Goal: Information Seeking & Learning: Find specific fact

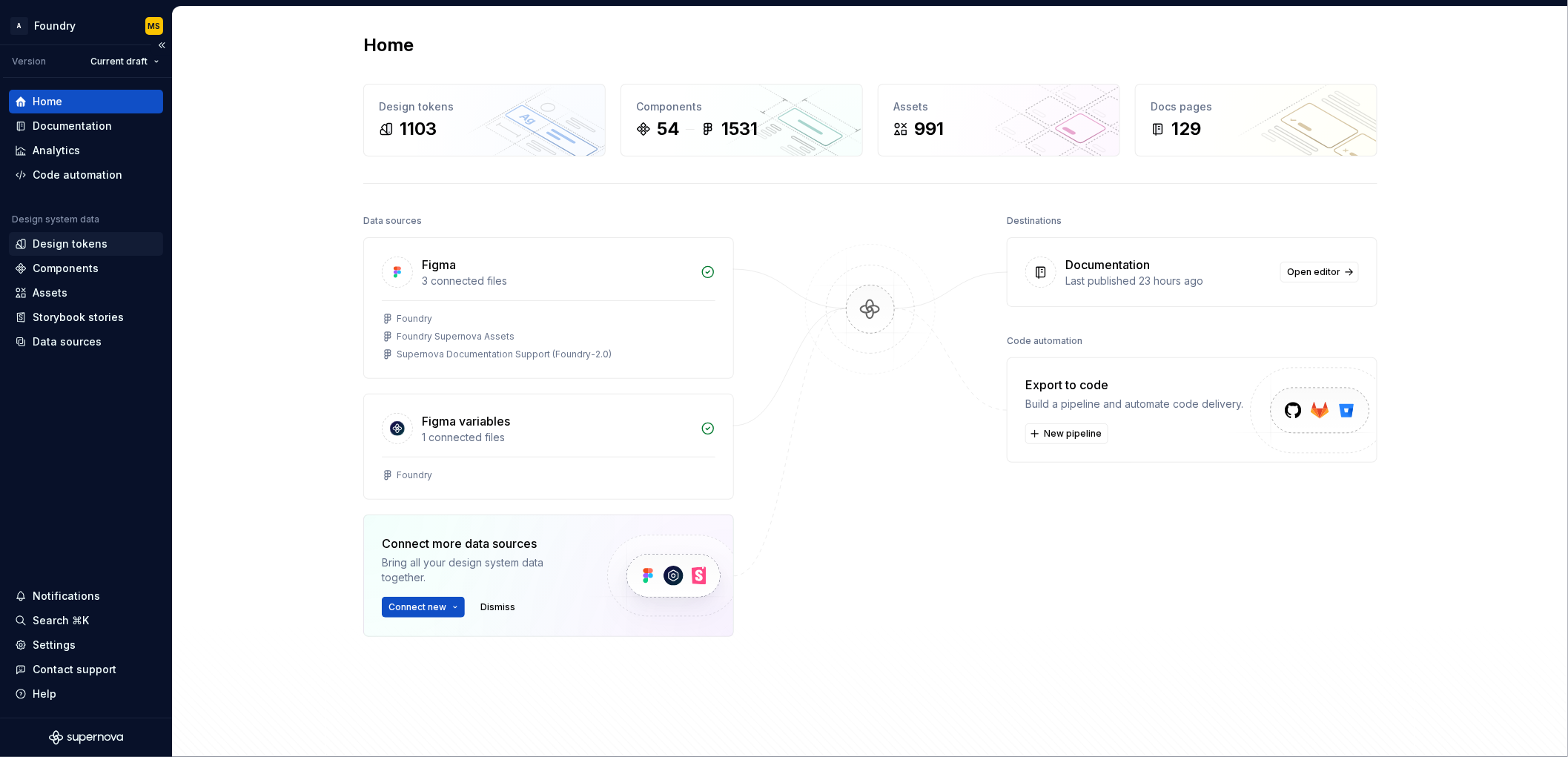
click at [102, 252] on div "Design tokens" at bounding box center [86, 244] width 154 height 24
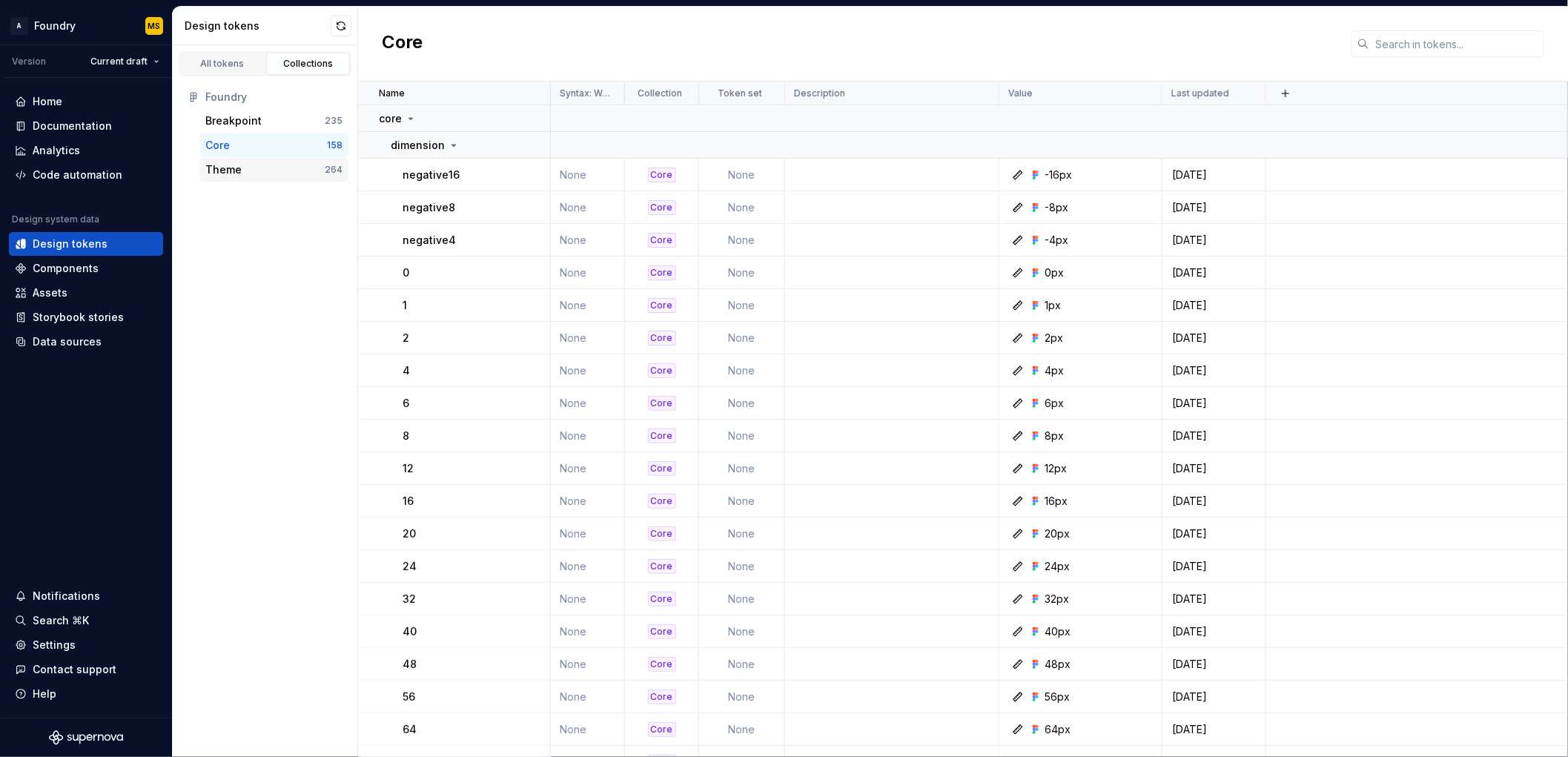
click at [236, 172] on div "Theme" at bounding box center [223, 170] width 36 height 15
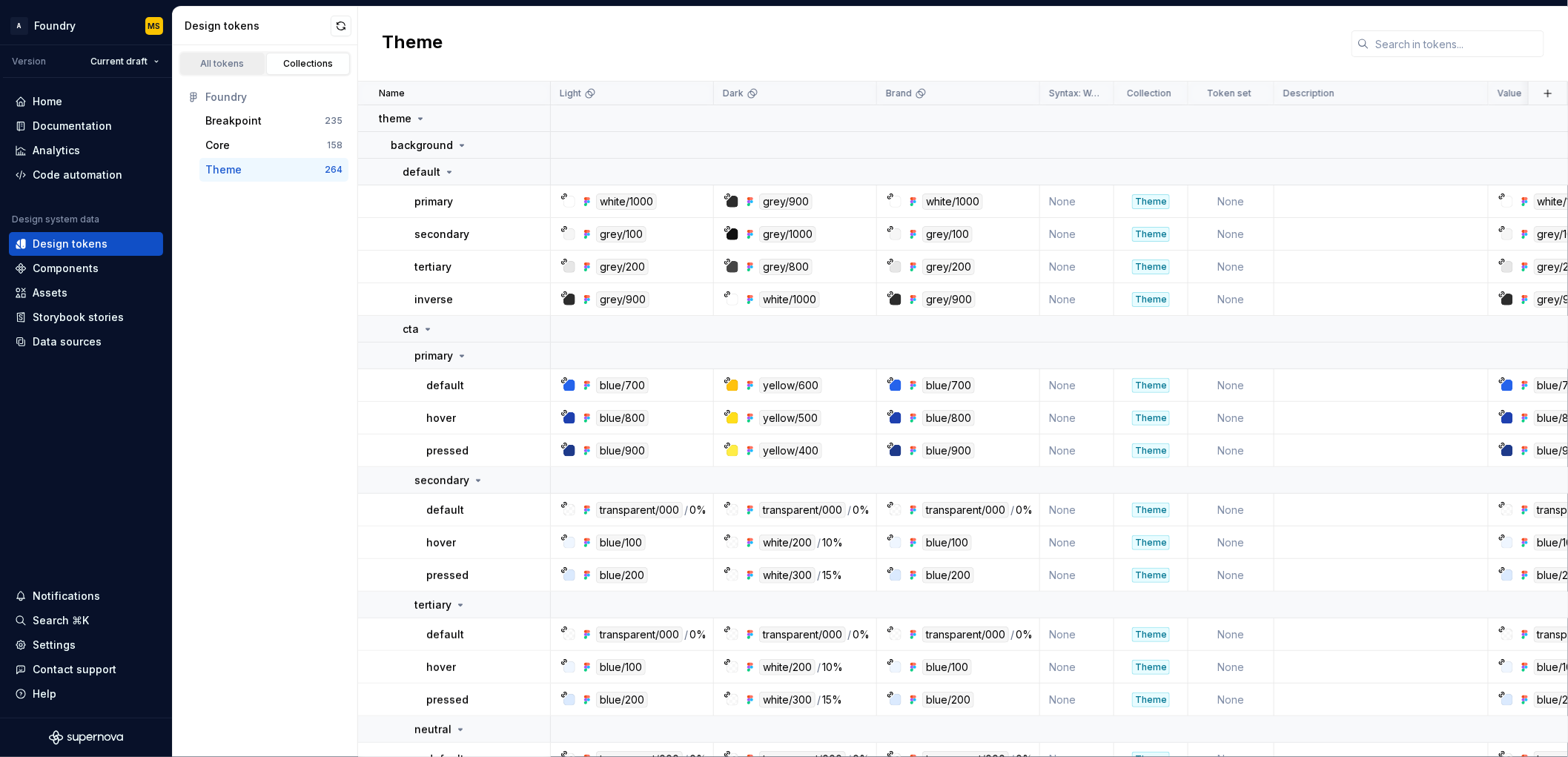
click at [231, 58] on div "All tokens" at bounding box center [223, 63] width 74 height 12
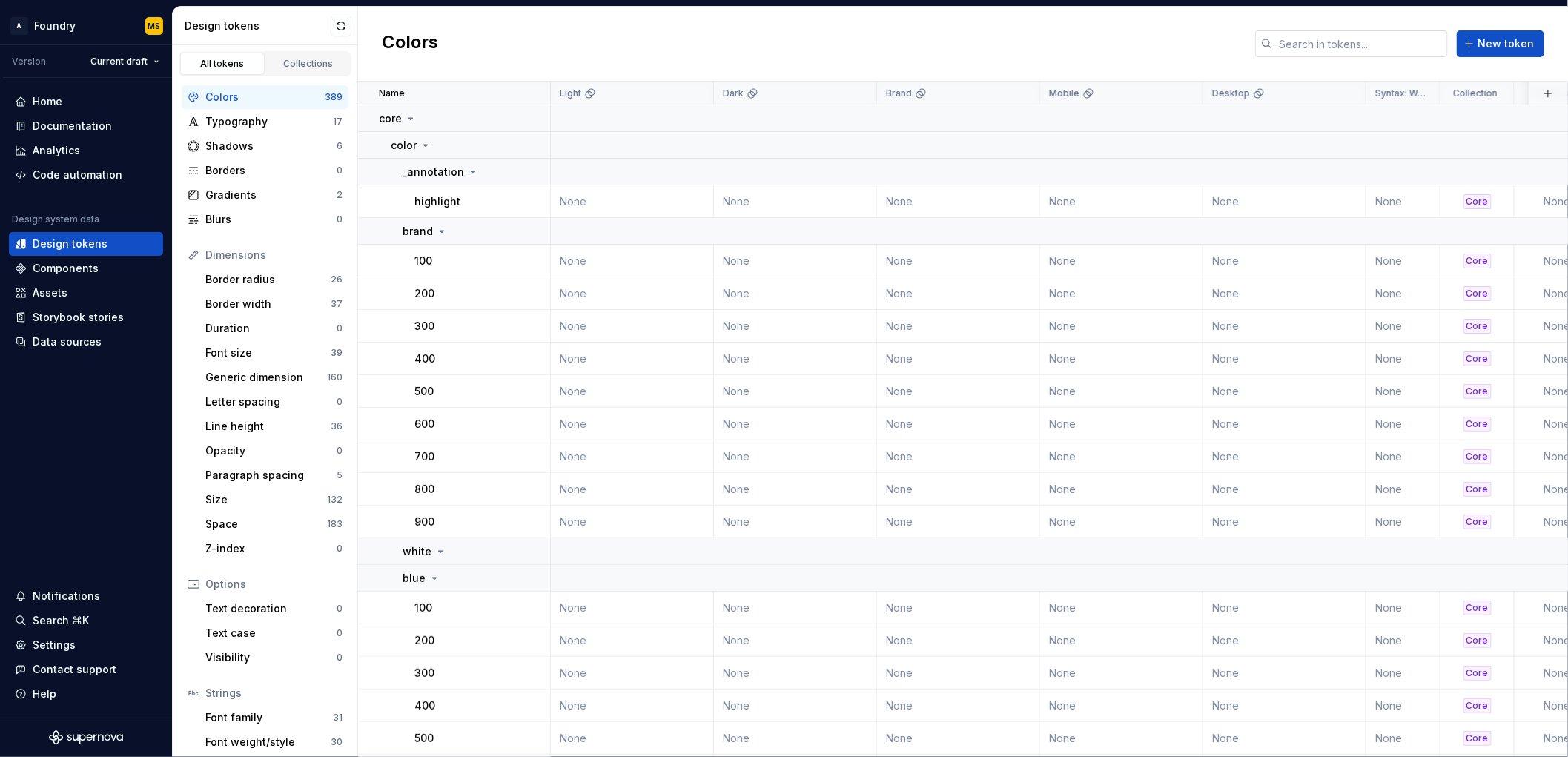
click at [1354, 42] on input "text" at bounding box center [1361, 43] width 175 height 26
type input "e"
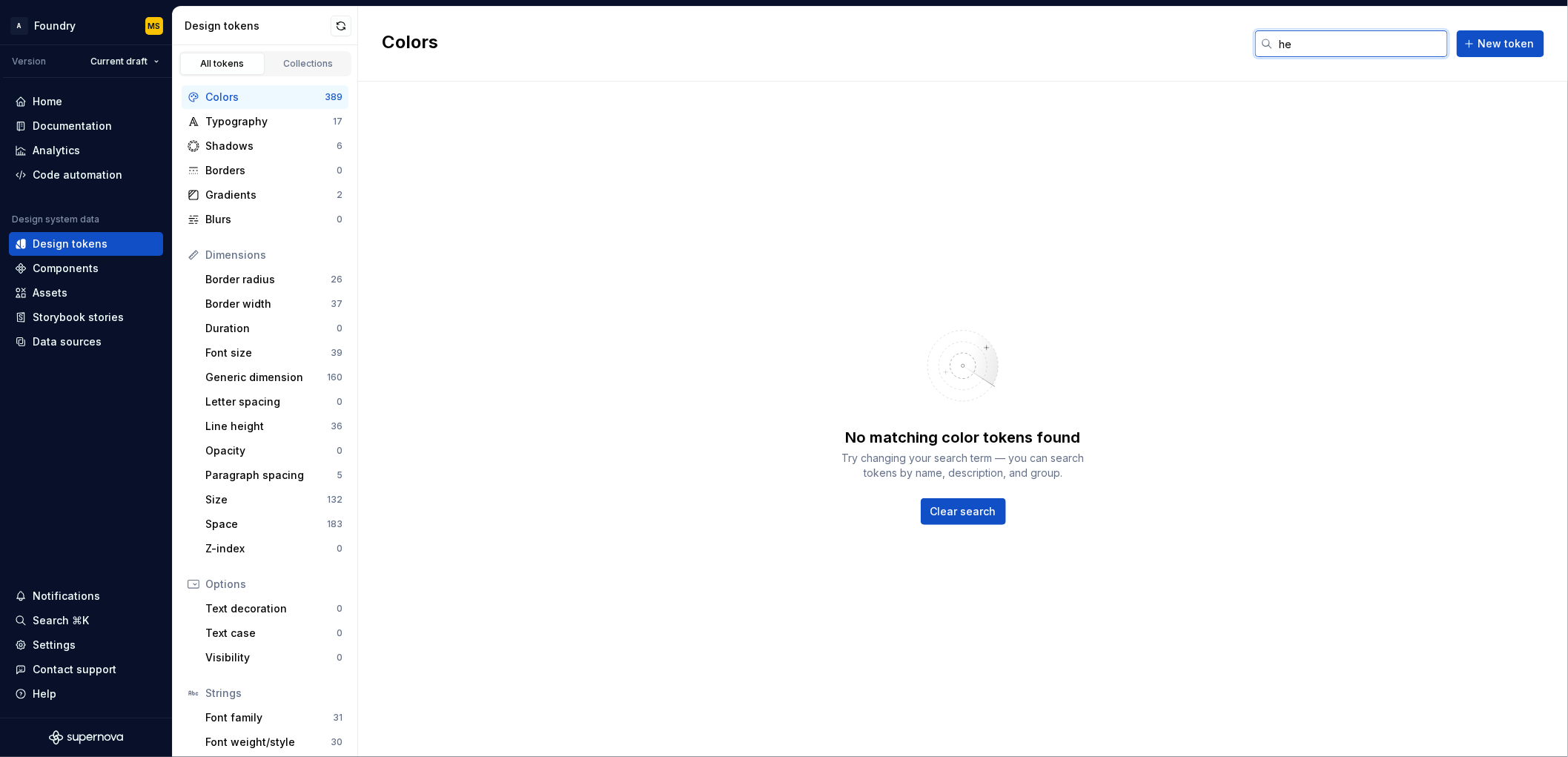
type input "h"
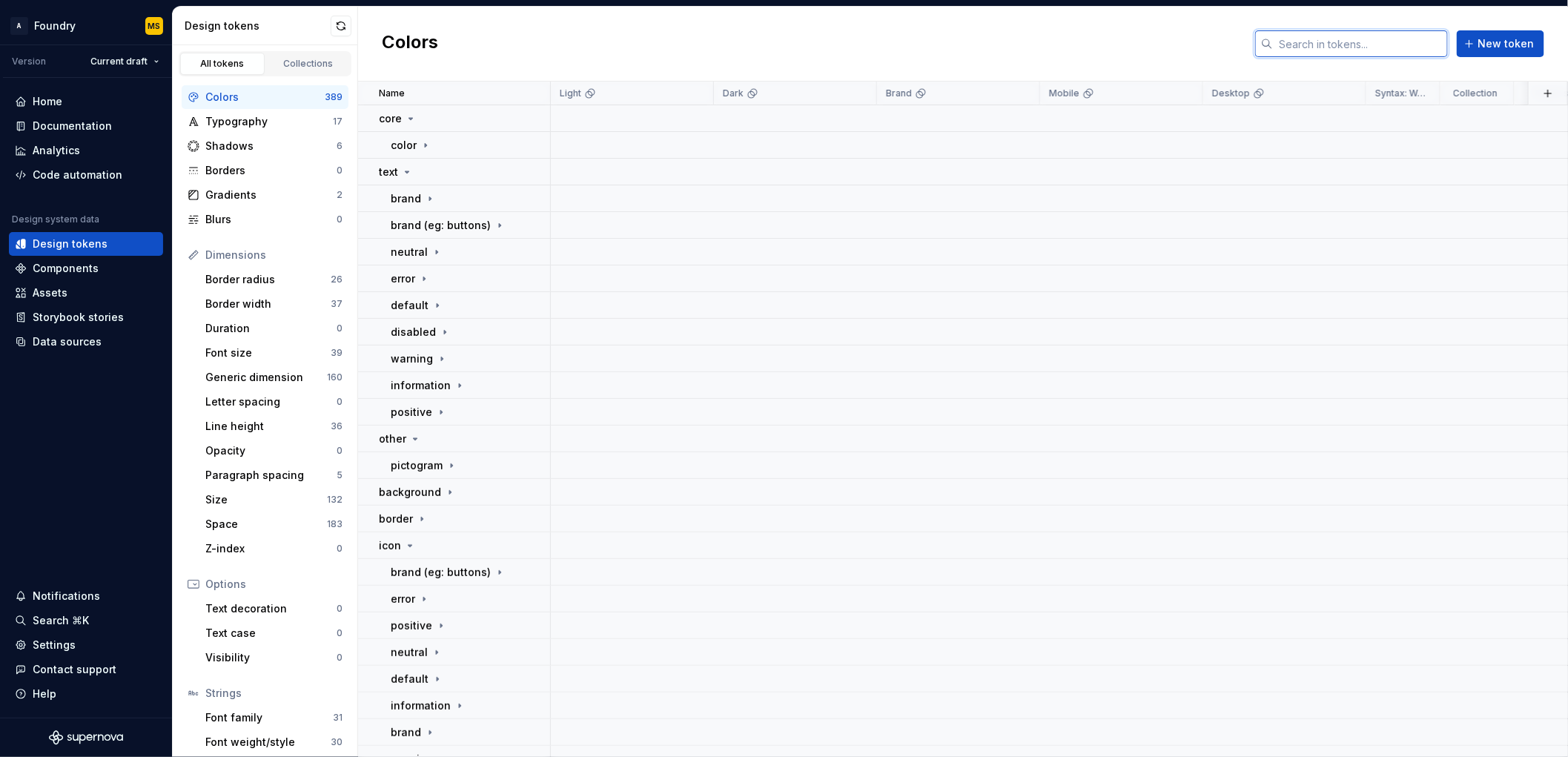
click at [1401, 38] on input "text" at bounding box center [1361, 43] width 175 height 26
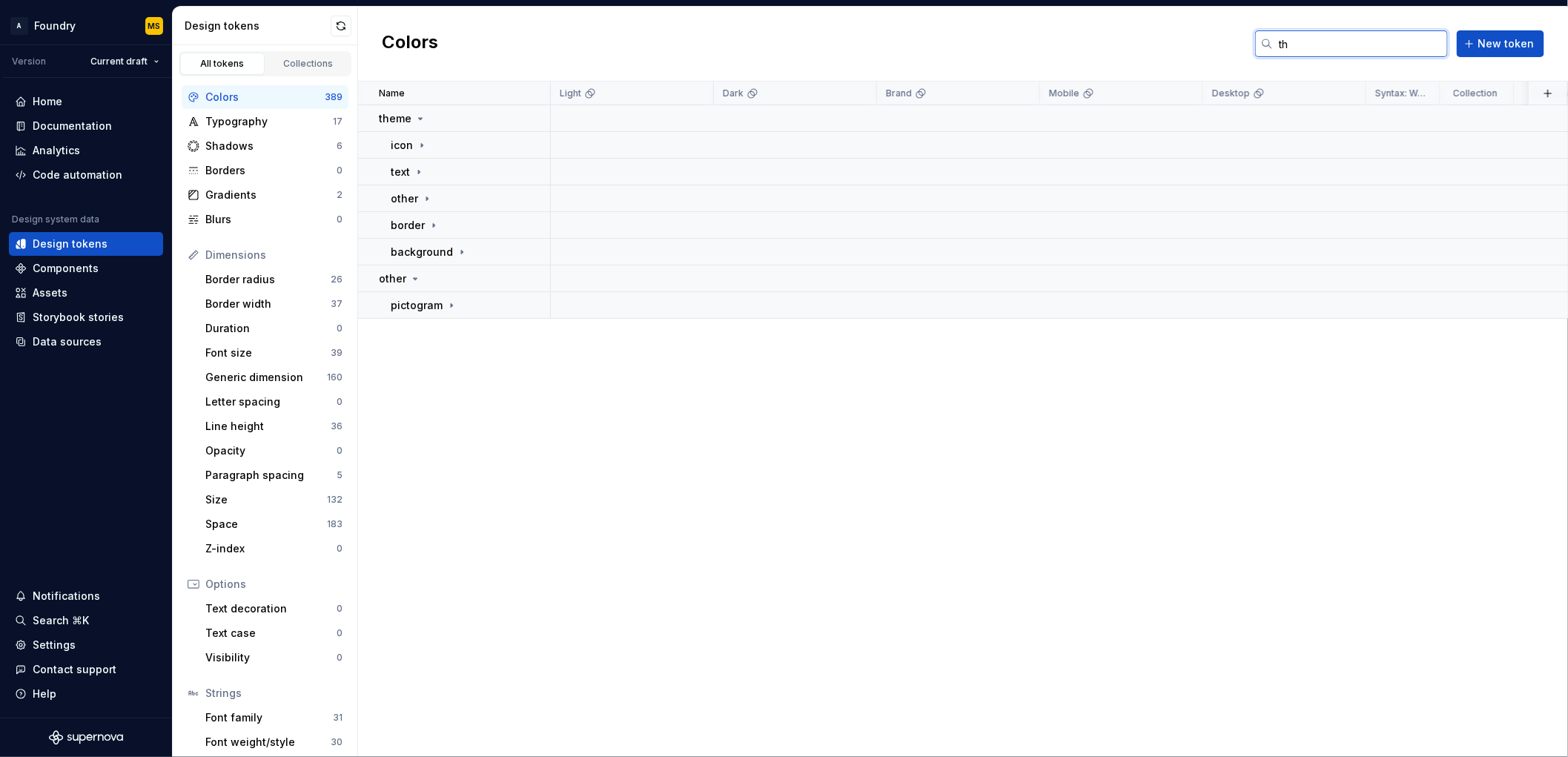
type input "t"
type input "shadow"
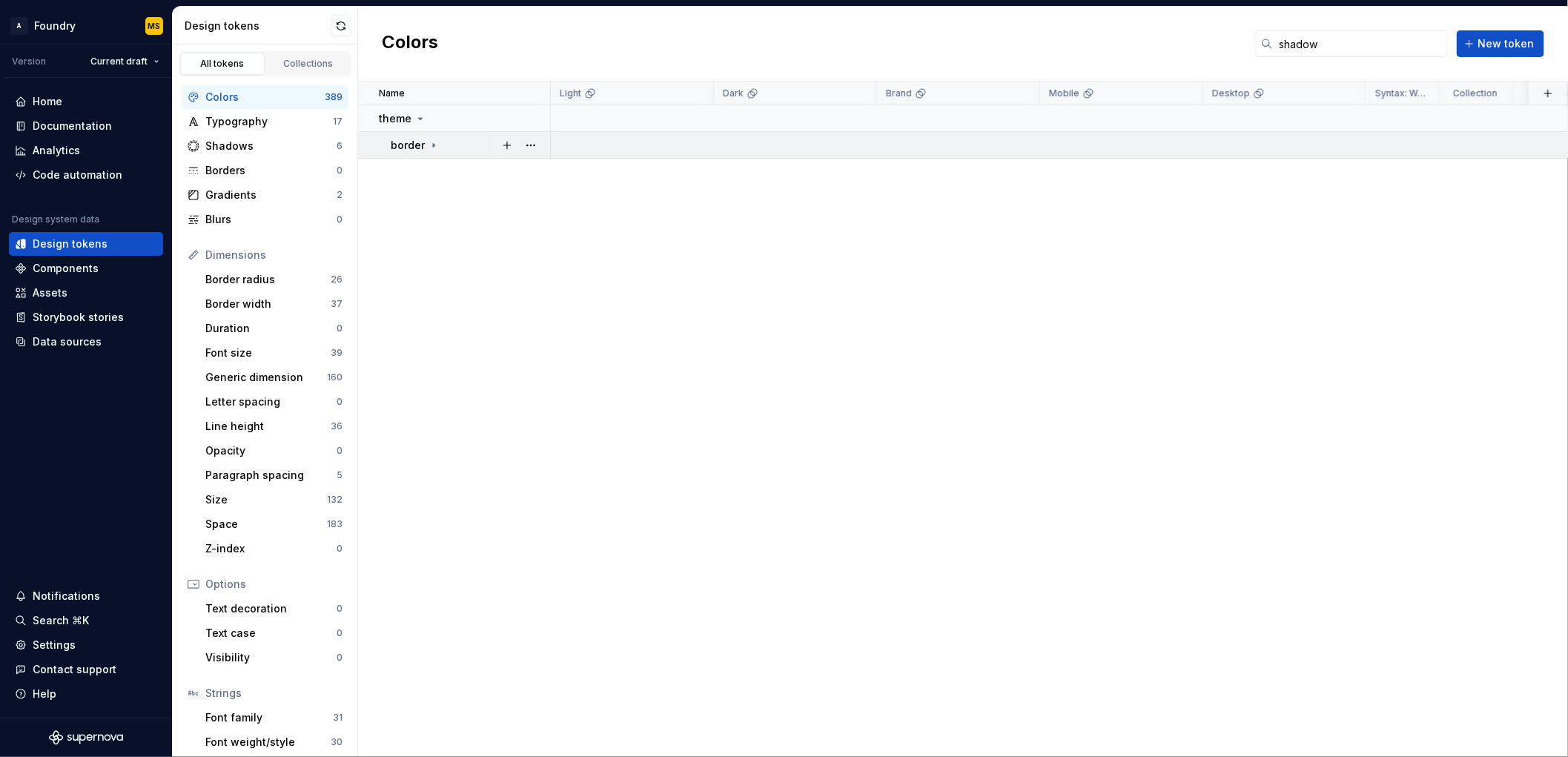
click at [431, 146] on icon at bounding box center [434, 145] width 12 height 12
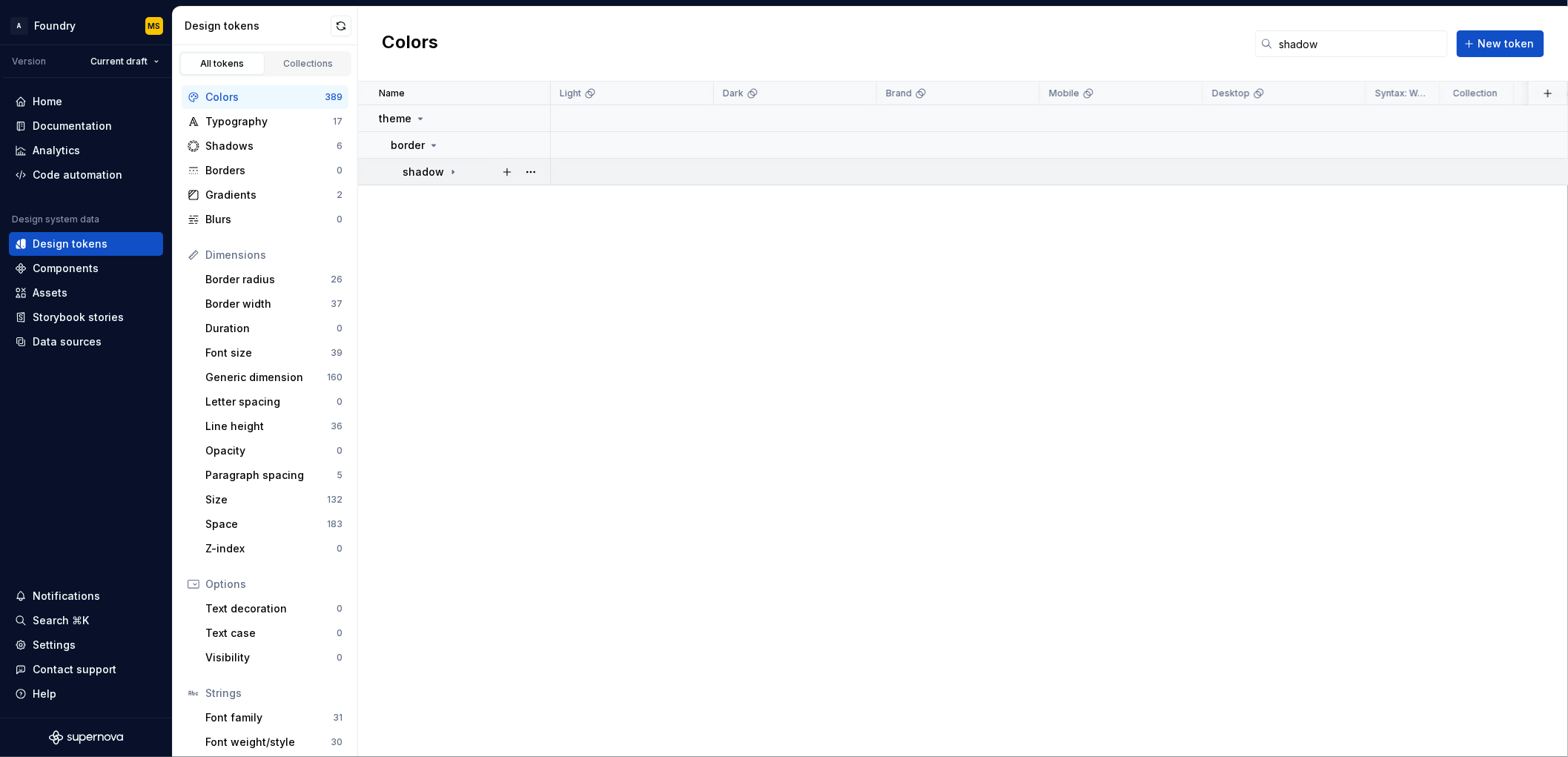
click at [440, 168] on p "shadow" at bounding box center [423, 172] width 42 height 15
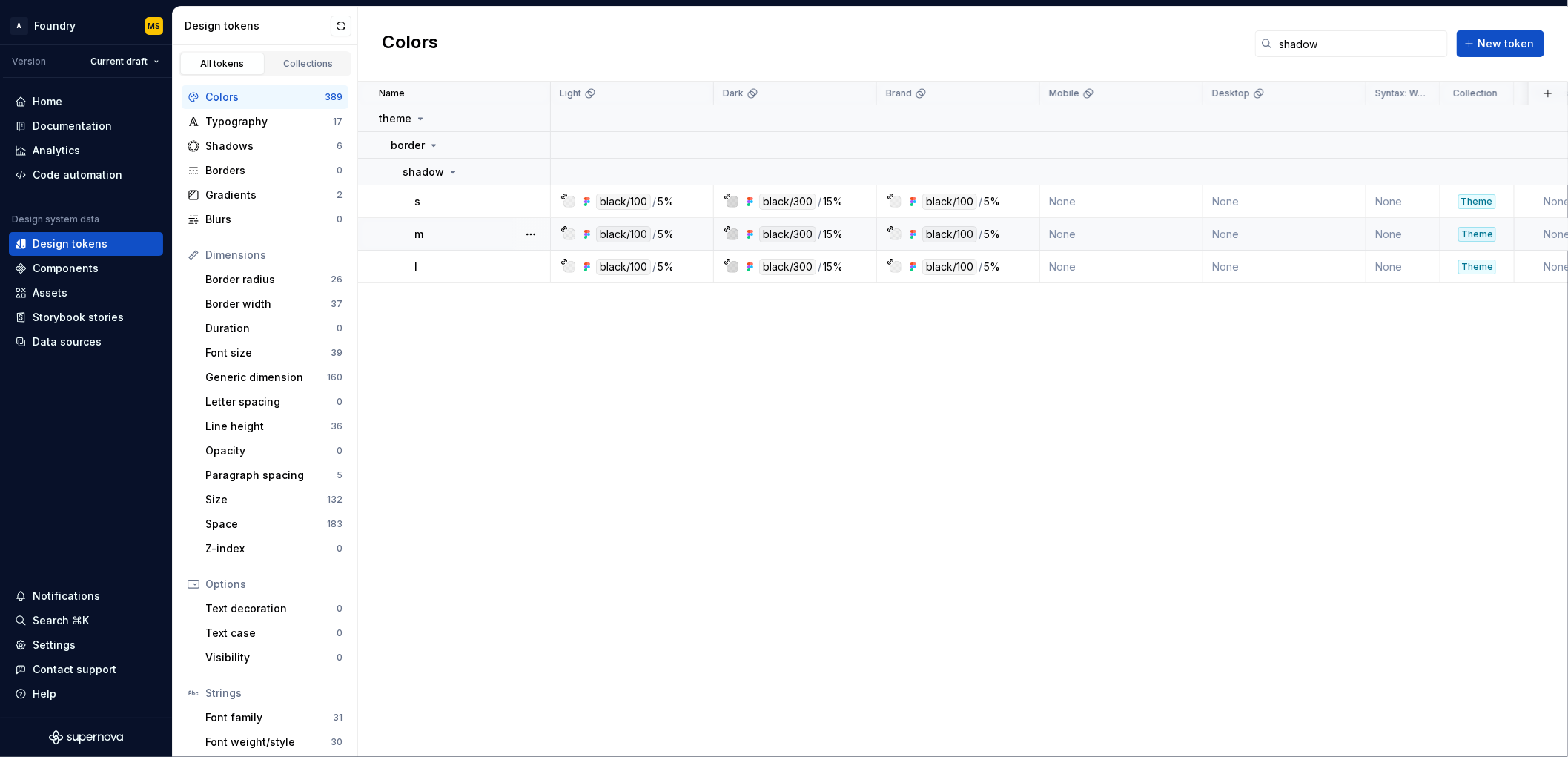
click at [476, 236] on div "m" at bounding box center [482, 234] width 135 height 15
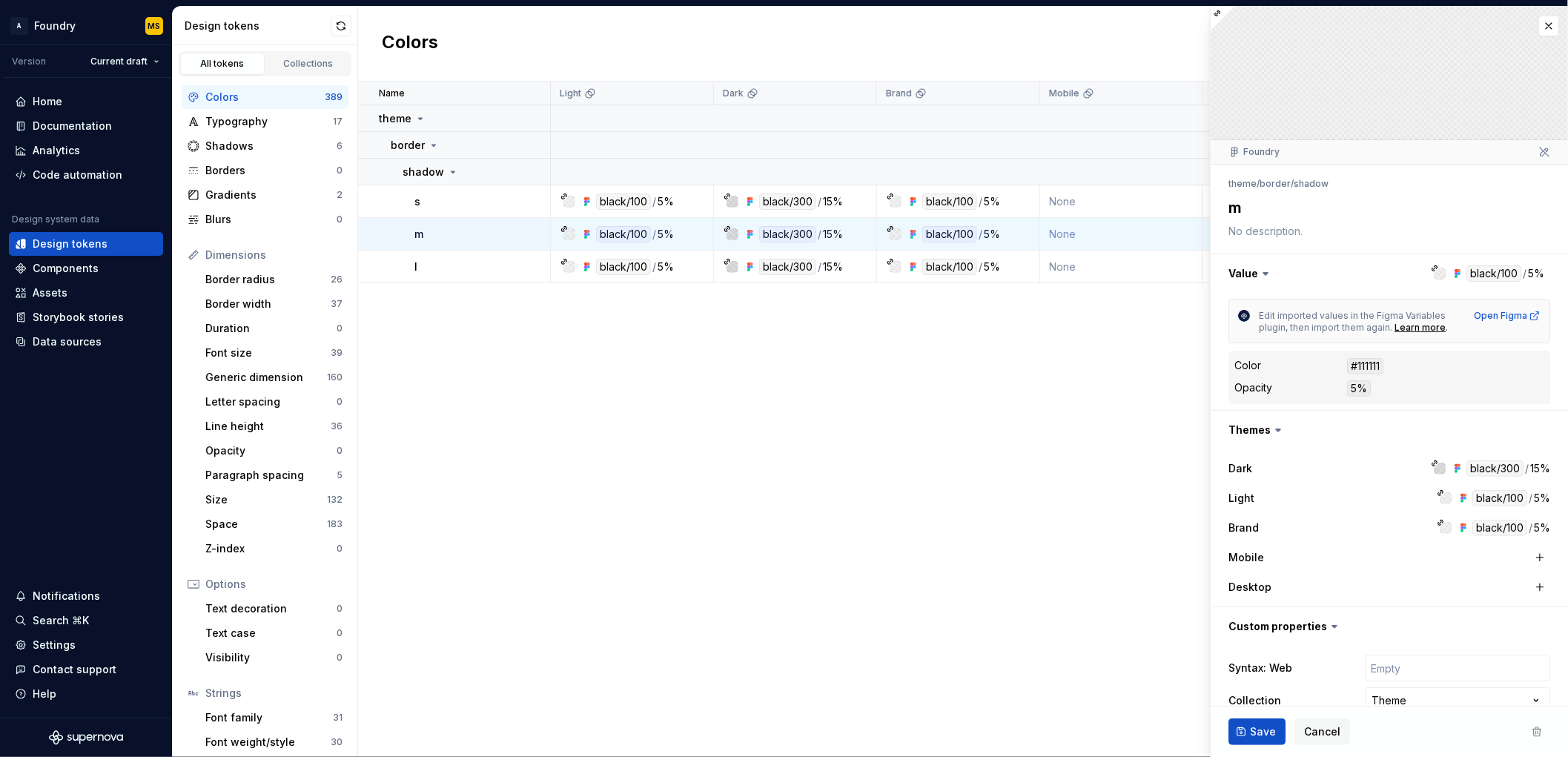
type textarea "*"
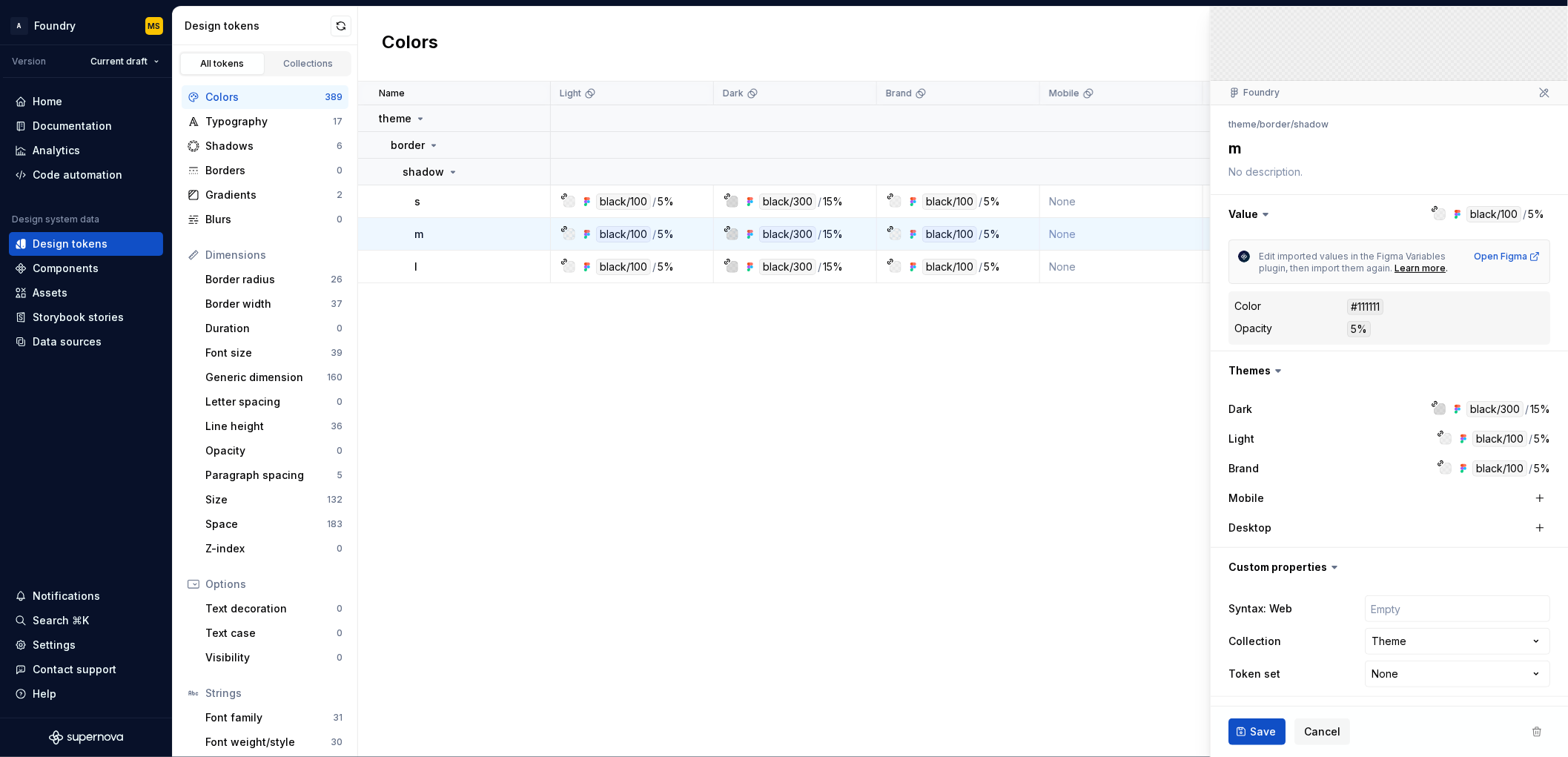
click at [1053, 439] on div "Name Light Dark Brand Mobile Desktop Syntax: Web Collection Token set Descripti…" at bounding box center [963, 419] width 1210 height 675
click at [1335, 680] on span "Cancel" at bounding box center [1322, 731] width 36 height 15
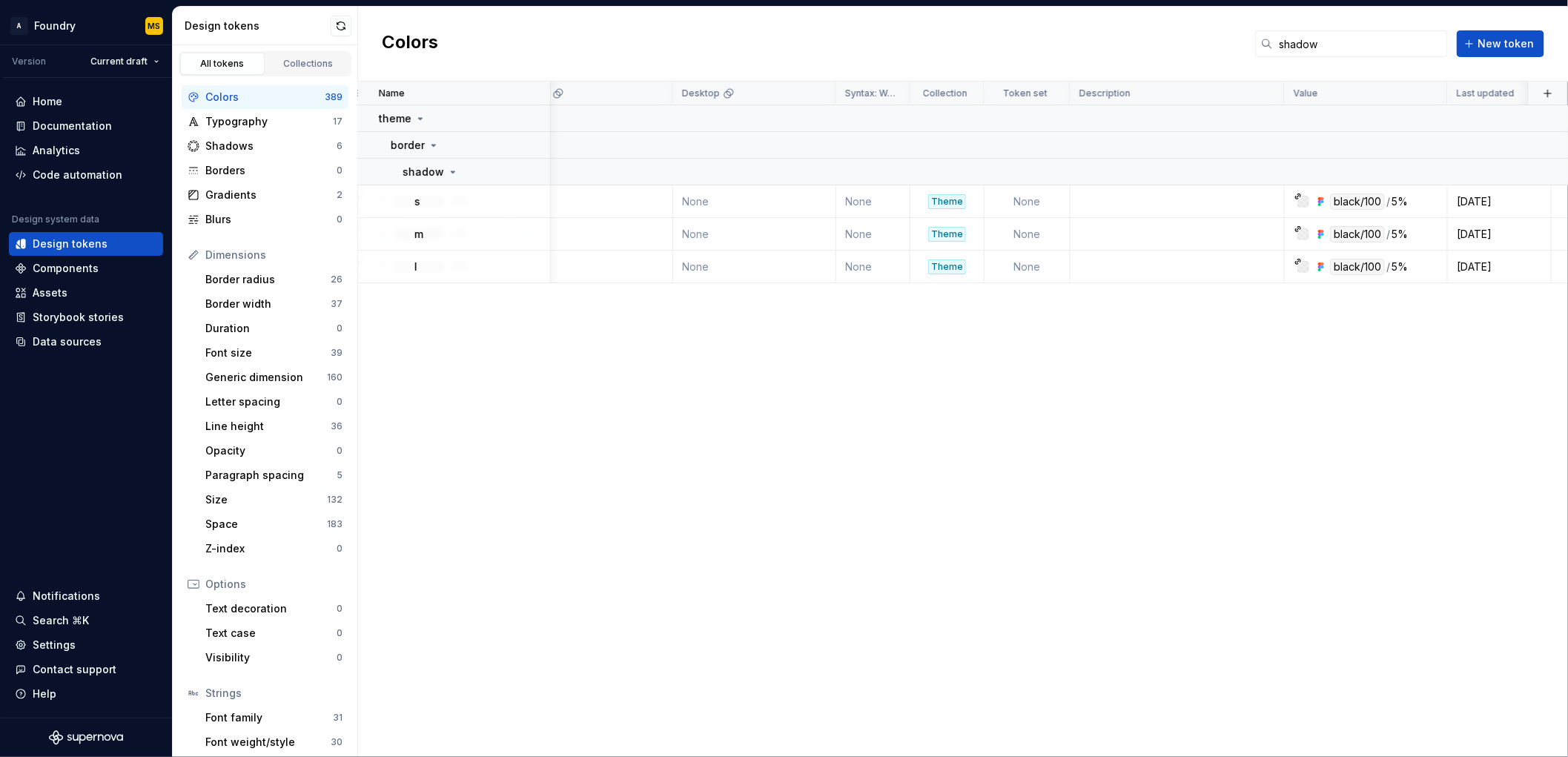
scroll to position [0, 553]
